Goal: Transaction & Acquisition: Purchase product/service

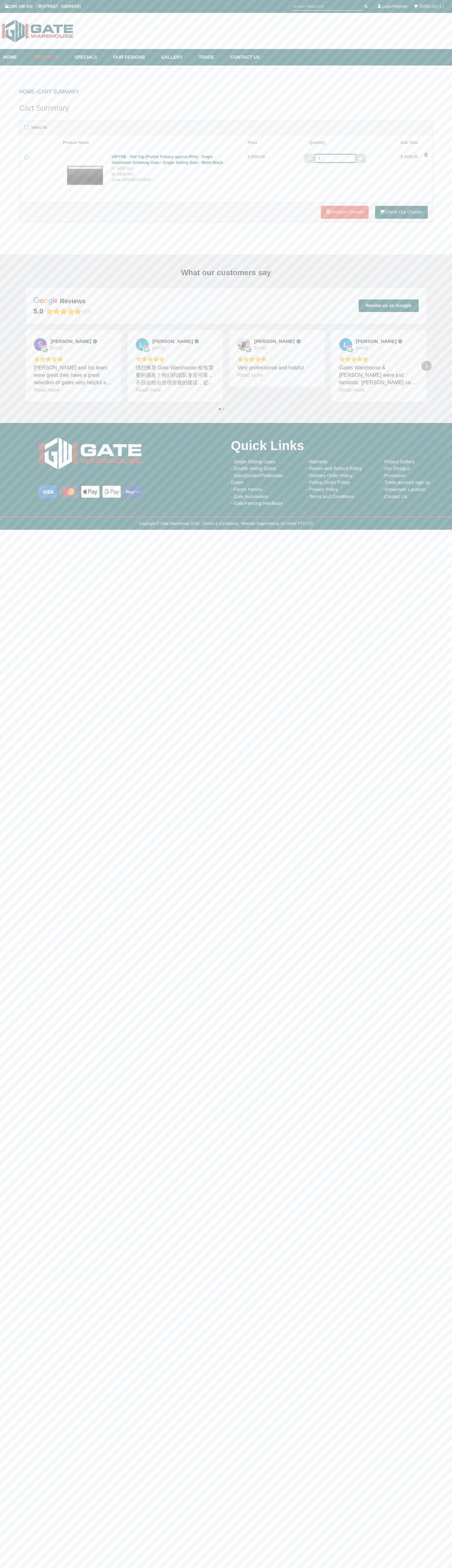
click at [426, 366] on icon "Next" at bounding box center [426, 366] width 5 height 5
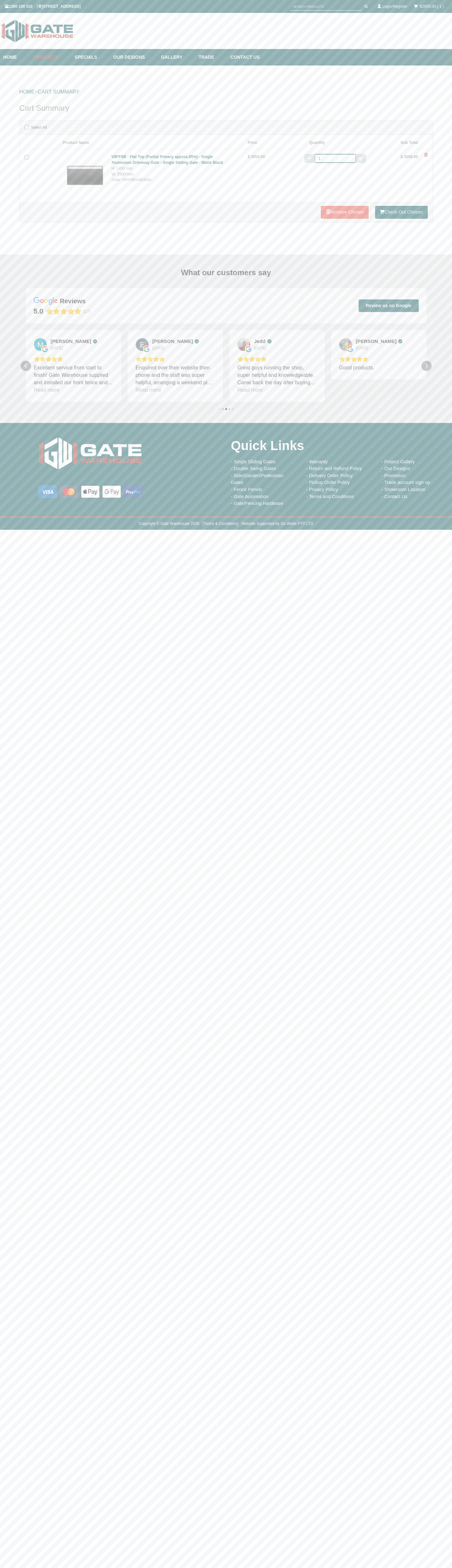
click at [426, 366] on icon "Next" at bounding box center [426, 366] width 5 height 5
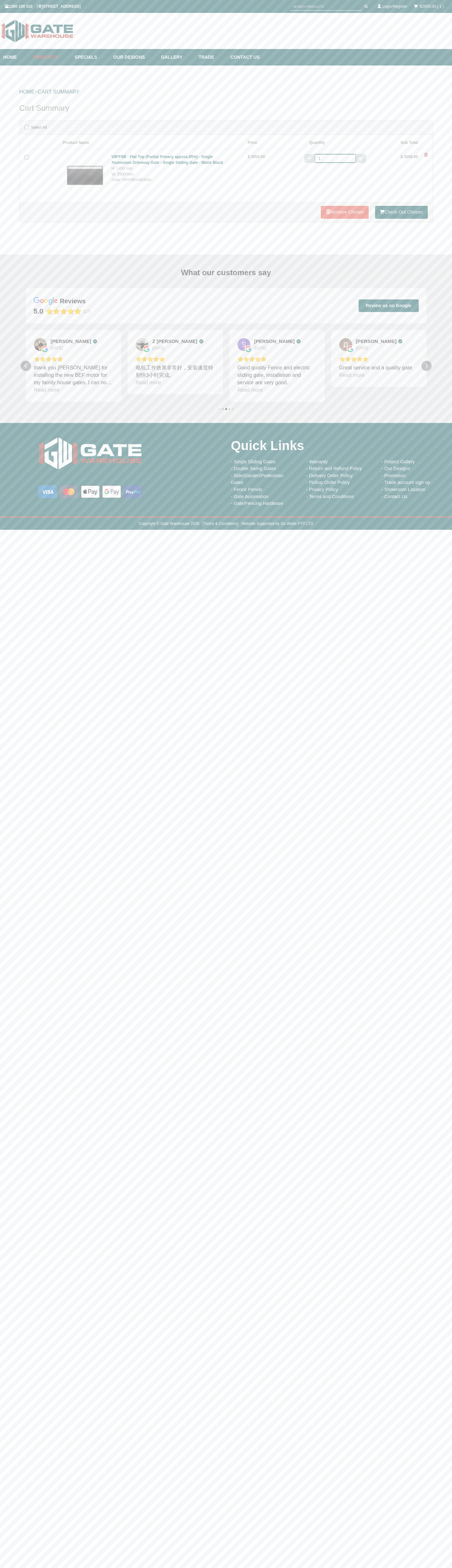
click at [426, 366] on icon "Next" at bounding box center [426, 366] width 5 height 5
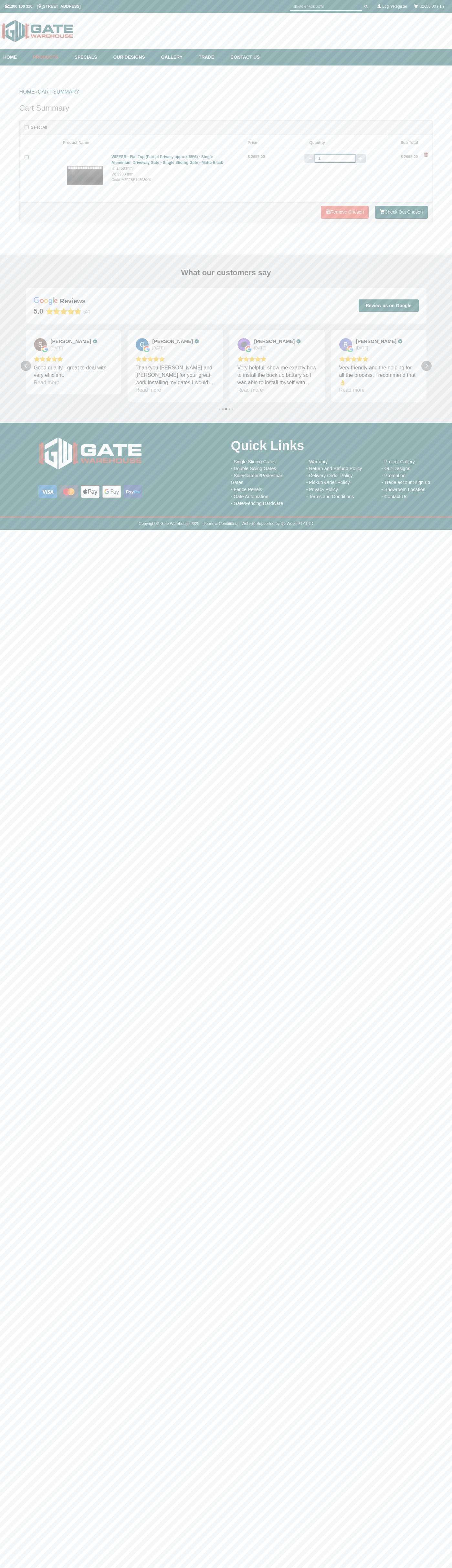
click at [426, 366] on icon "Next" at bounding box center [426, 366] width 5 height 5
